Goal: Task Accomplishment & Management: Complete application form

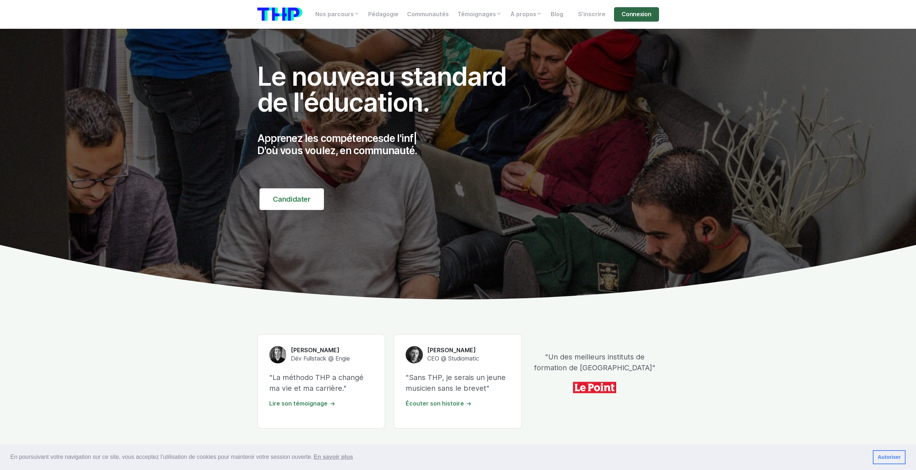
click at [633, 11] on link "Connexion" at bounding box center [636, 14] width 45 height 14
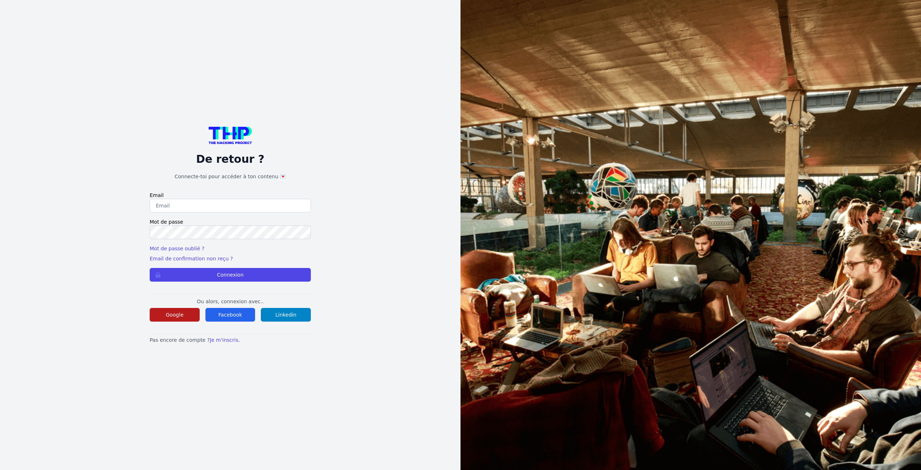
click at [190, 321] on button "Google" at bounding box center [175, 315] width 50 height 14
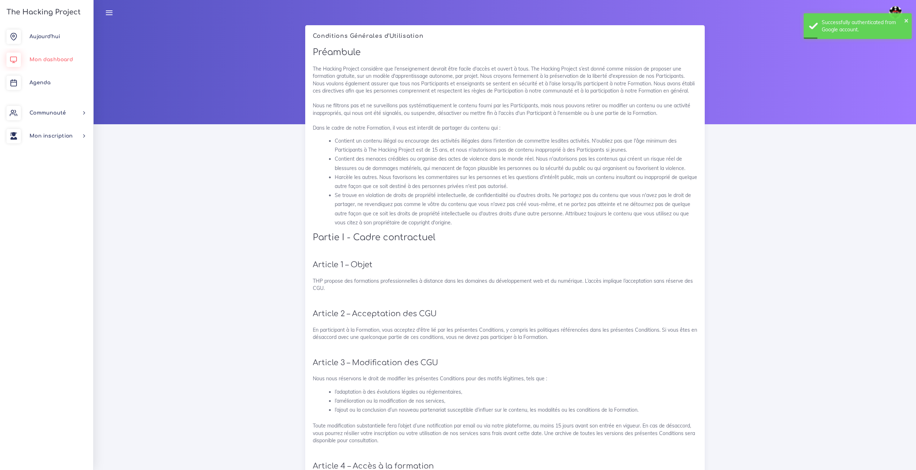
click at [59, 63] on link "Mon dashboard" at bounding box center [46, 59] width 93 height 23
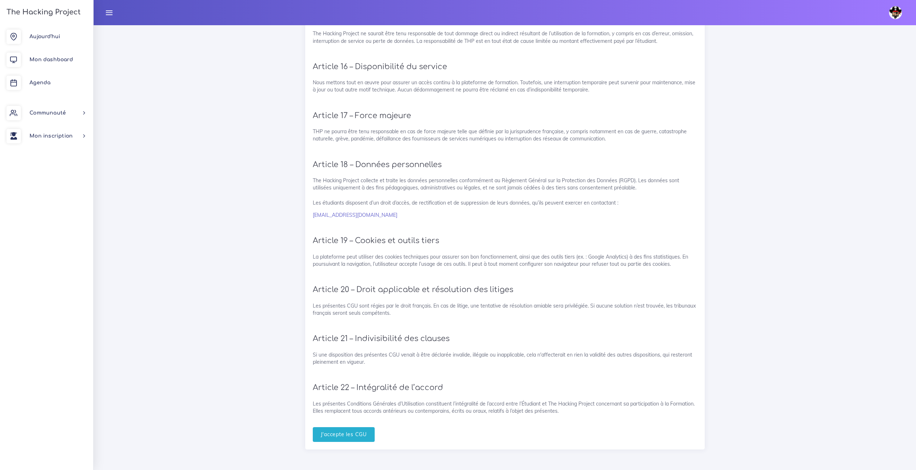
scroll to position [1308, 0]
click at [366, 432] on input "J'accepte les CGU" at bounding box center [344, 434] width 62 height 15
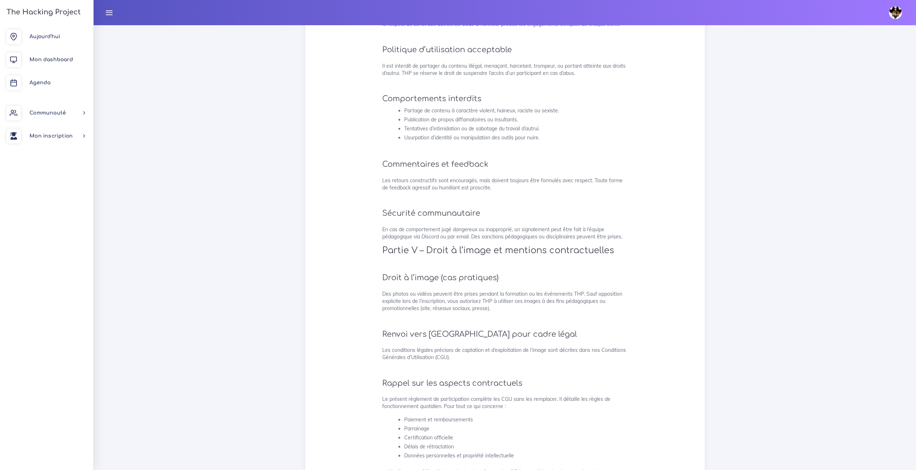
scroll to position [1603, 0]
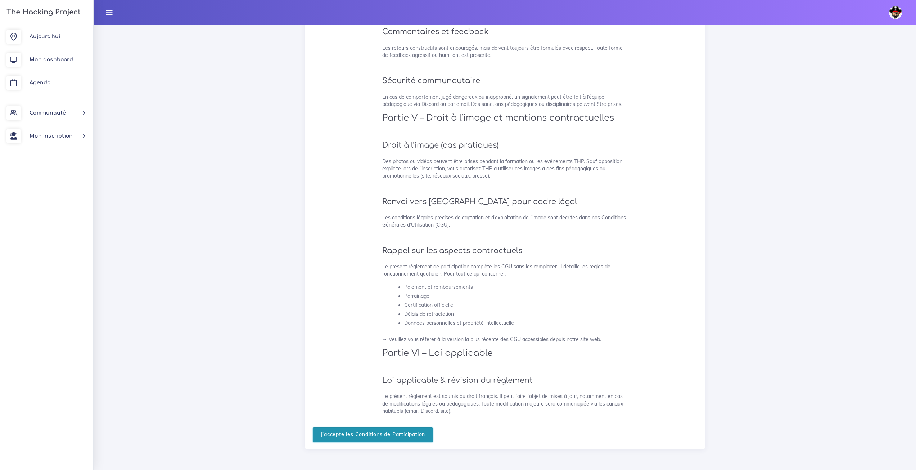
click at [398, 438] on input "J'accepte les Conditions de Participation" at bounding box center [373, 434] width 121 height 15
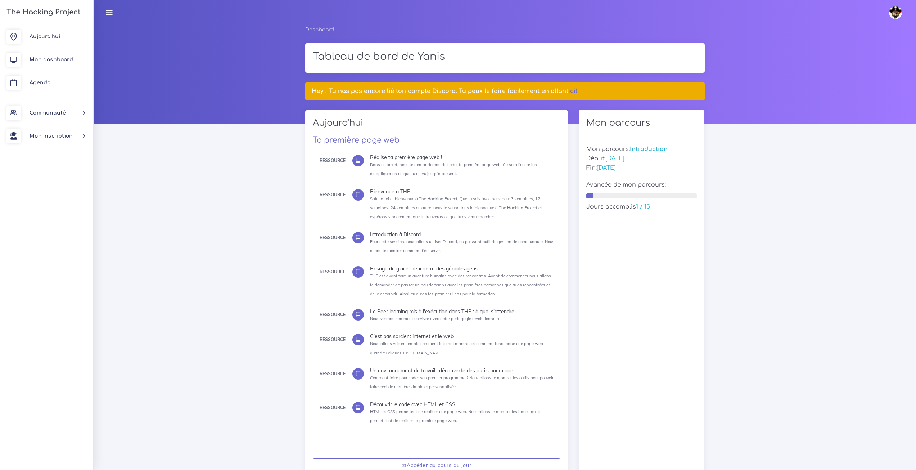
drag, startPoint x: 295, startPoint y: 280, endPoint x: 310, endPoint y: 124, distance: 156.5
click at [568, 89] on link "ici!" at bounding box center [572, 91] width 9 height 6
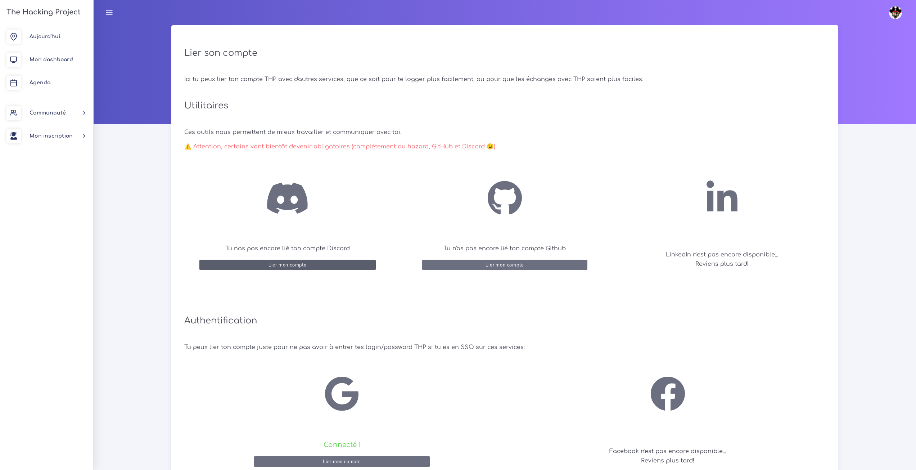
click at [337, 262] on button "Lier mon compte" at bounding box center [287, 264] width 176 height 10
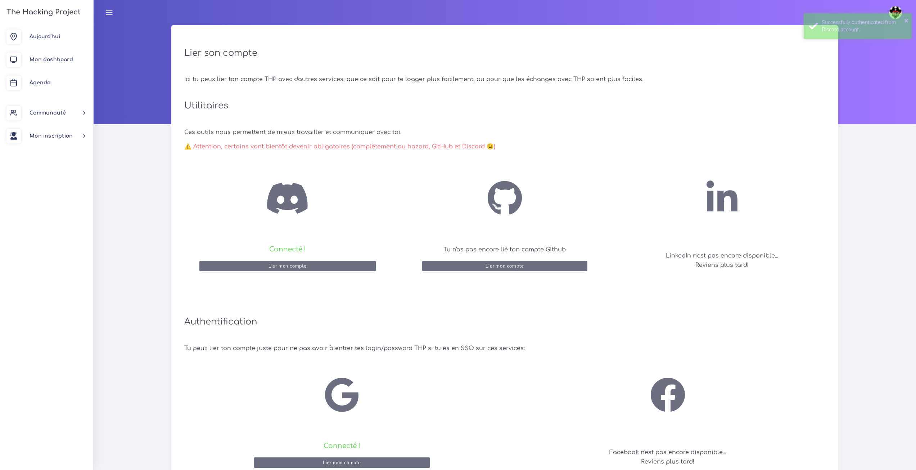
drag, startPoint x: 496, startPoint y: 329, endPoint x: 443, endPoint y: 324, distance: 53.1
click at [443, 324] on h2 "Authentification" at bounding box center [504, 321] width 641 height 41
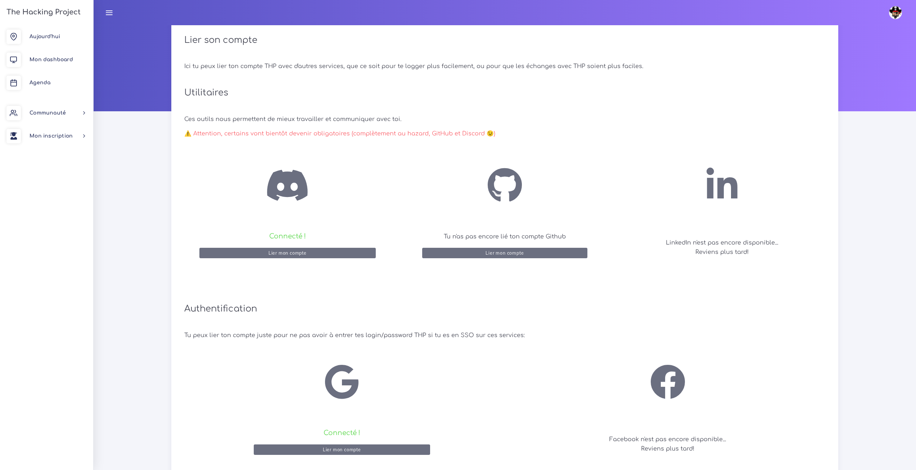
scroll to position [20, 0]
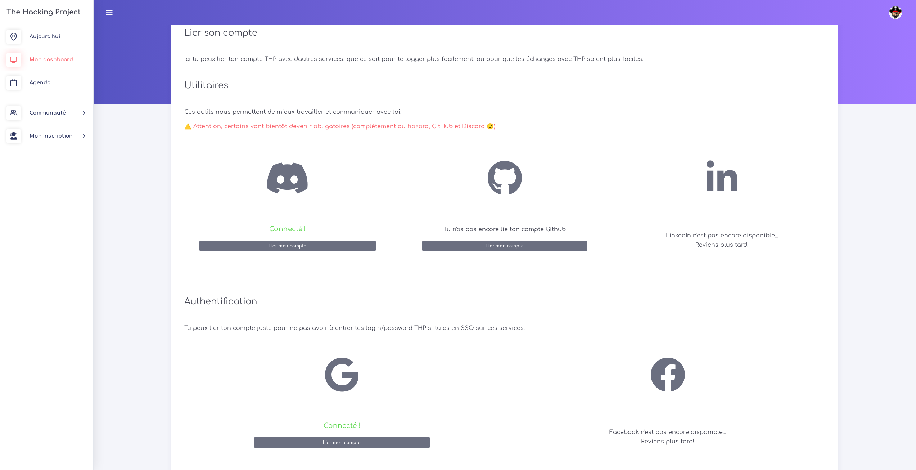
click at [54, 54] on link "Mon dashboard" at bounding box center [46, 59] width 93 height 23
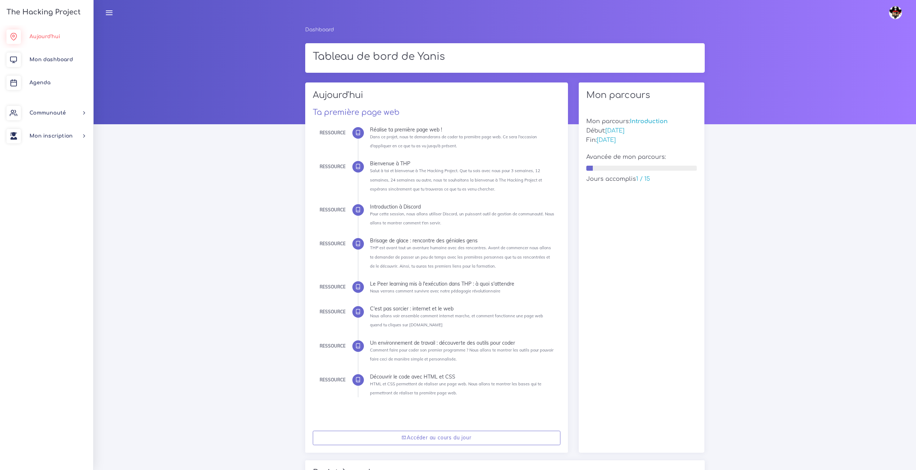
click at [42, 35] on span "Aujourd'hui" at bounding box center [45, 36] width 31 height 5
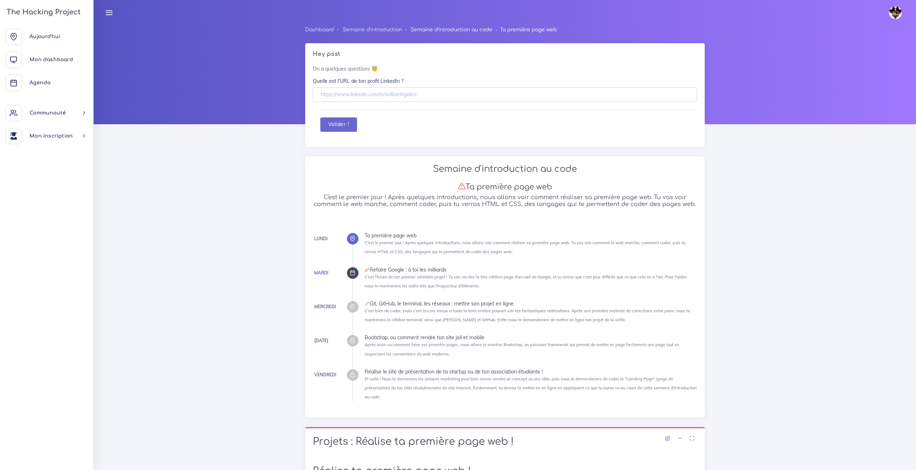
click at [470, 30] on link "Semaine d'introduction au code" at bounding box center [452, 29] width 82 height 5
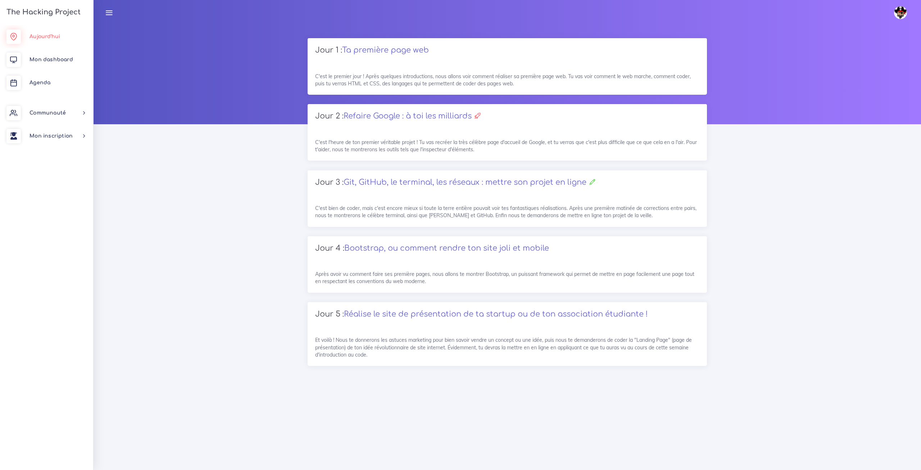
click at [50, 35] on span "Aujourd'hui" at bounding box center [45, 36] width 31 height 5
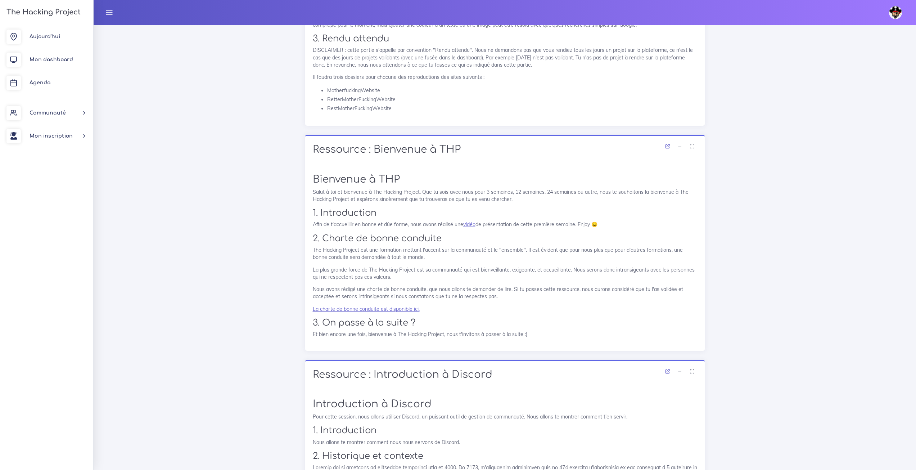
scroll to position [684, 0]
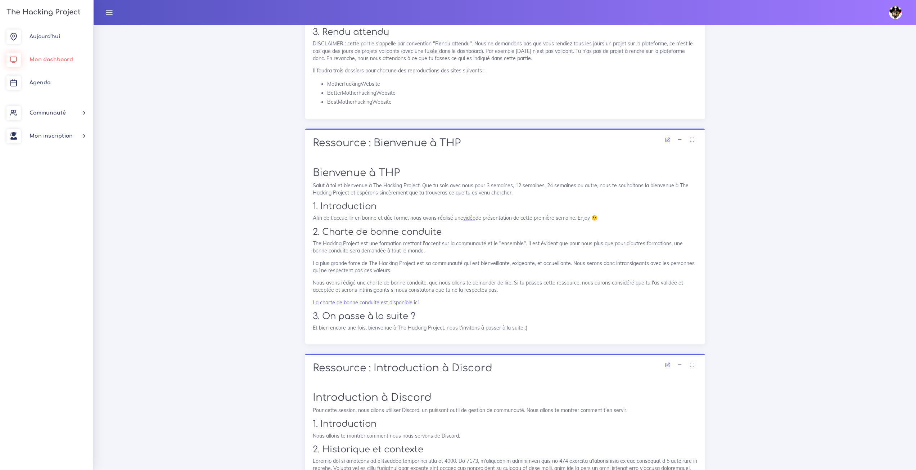
click at [71, 64] on link "Mon dashboard" at bounding box center [46, 59] width 93 height 23
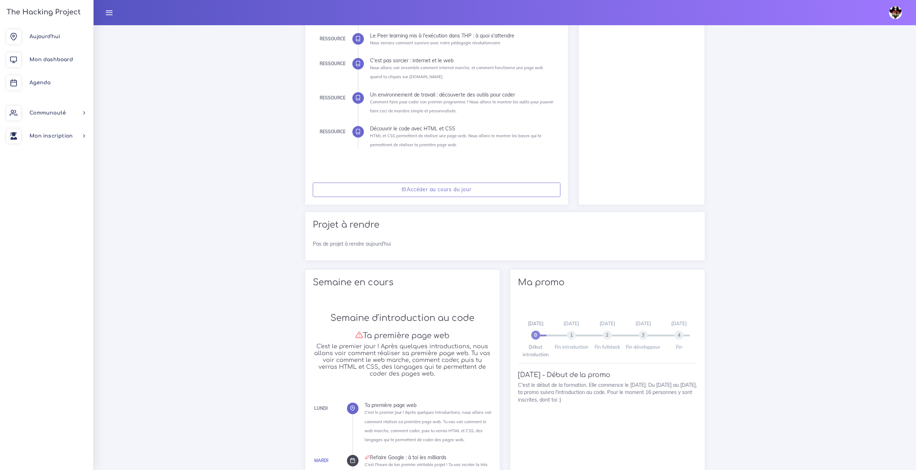
scroll to position [252, 0]
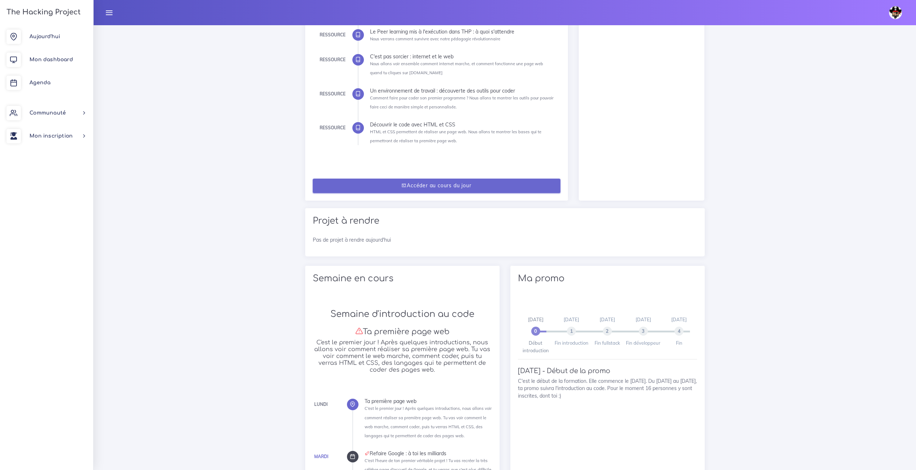
click at [469, 188] on link "Accéder au cours du jour" at bounding box center [437, 186] width 248 height 15
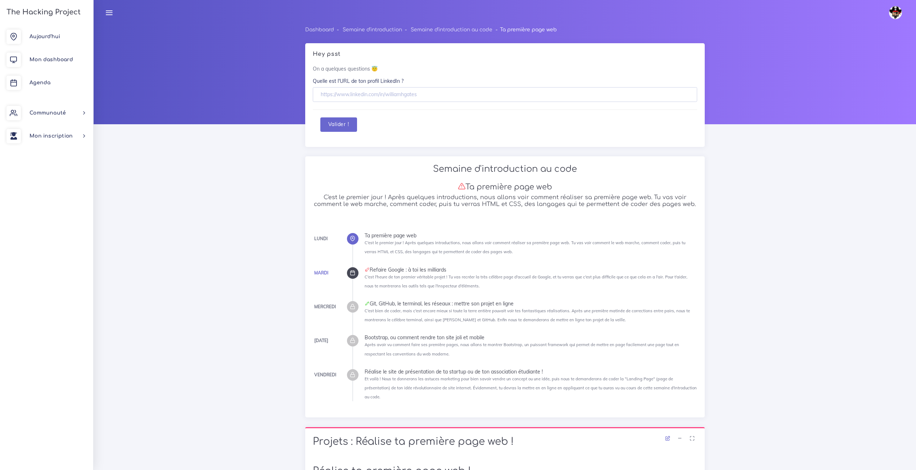
click at [893, 14] on img at bounding box center [895, 12] width 13 height 13
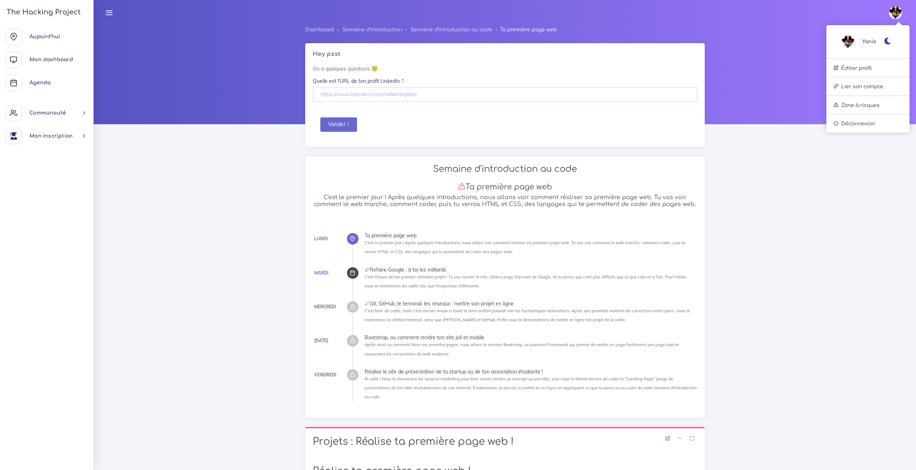
click at [885, 43] on icon "button" at bounding box center [888, 40] width 8 height 7
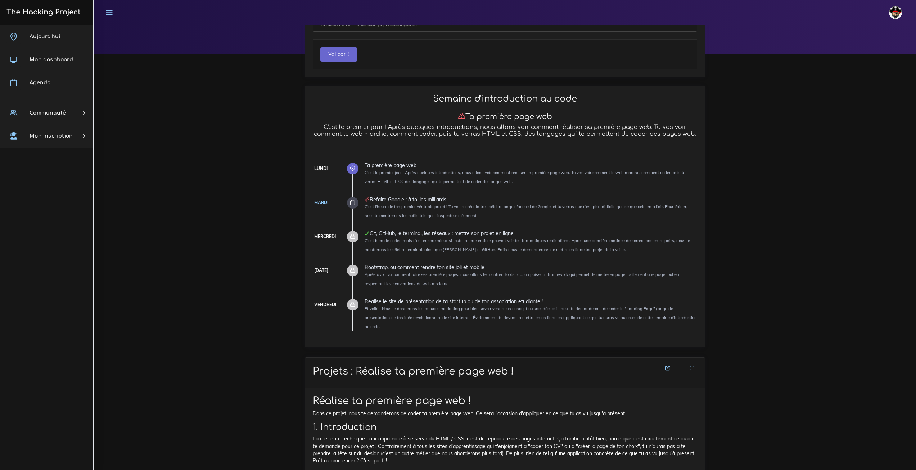
scroll to position [72, 0]
click at [899, 17] on img at bounding box center [895, 12] width 13 height 13
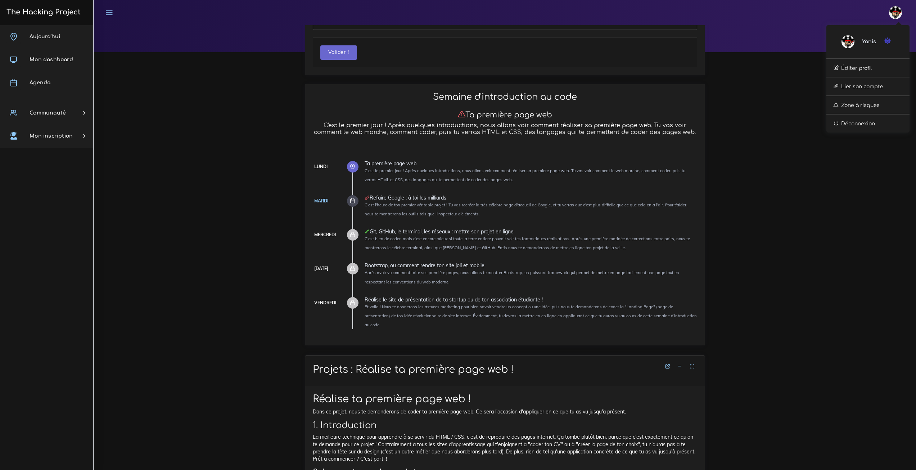
click at [890, 39] on icon "button" at bounding box center [888, 40] width 8 height 7
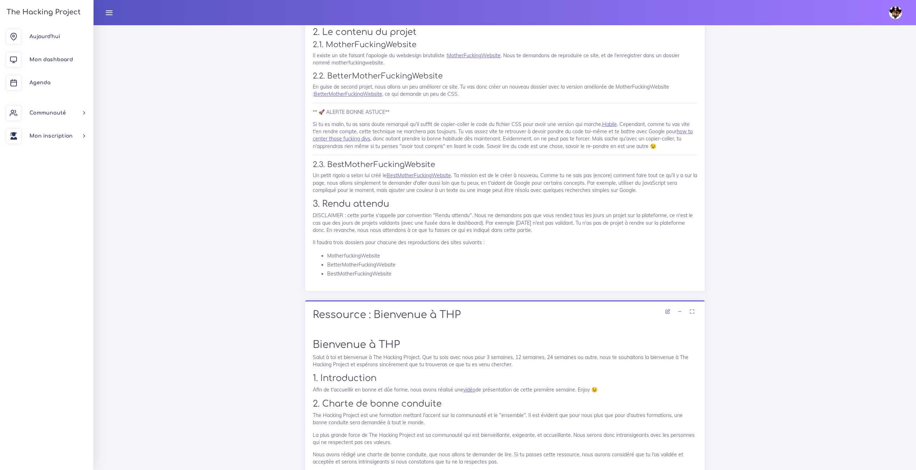
scroll to position [540, 0]
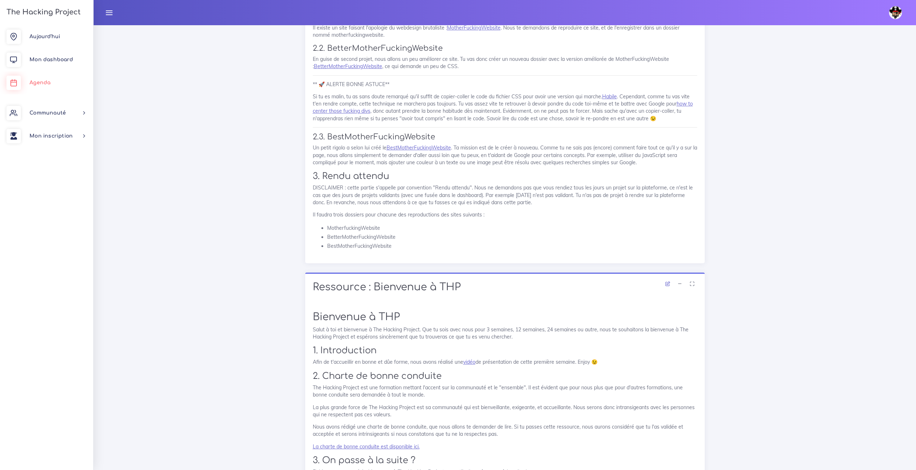
click at [57, 80] on link "Agenda" at bounding box center [46, 82] width 93 height 23
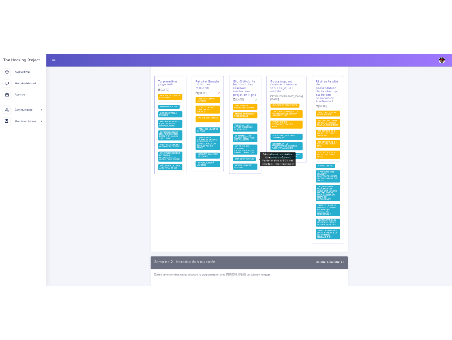
scroll to position [324, 0]
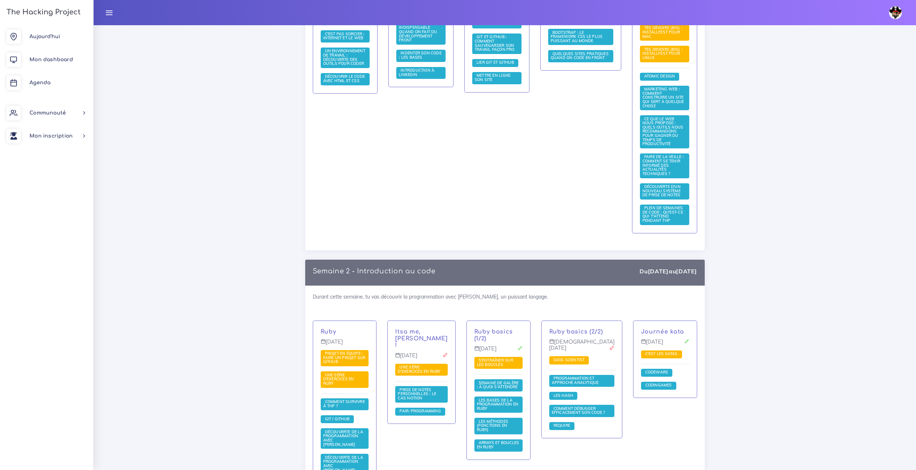
click at [55, 6] on link "The Hacking Project" at bounding box center [42, 12] width 76 height 24
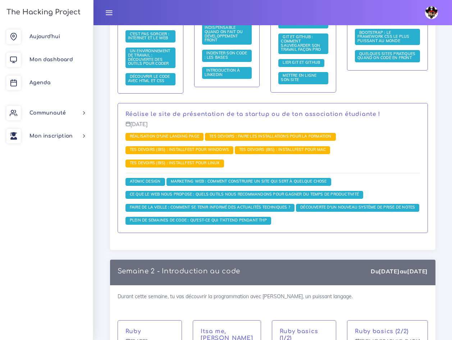
scroll to position [325, 0]
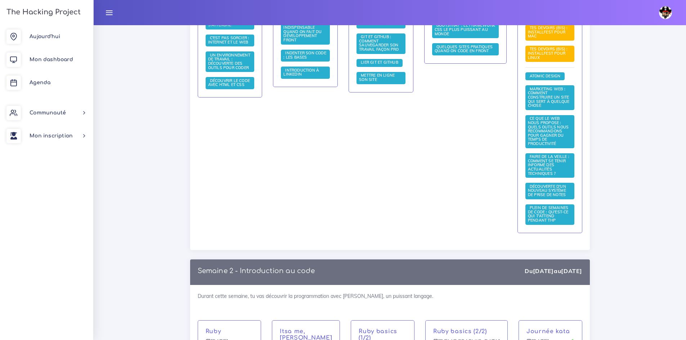
click at [185, 130] on div "Semaine 1 - Semaine d'introduction au code Du [DATE] au [DATE] C'est le premier…" at bounding box center [390, 43] width 410 height 433
click at [142, 152] on div "Calendrier Voici le condensé du parcours sélectionné avec l'enchainement des co…" at bounding box center [390, 226] width 592 height 1052
